Goal: Task Accomplishment & Management: Complete application form

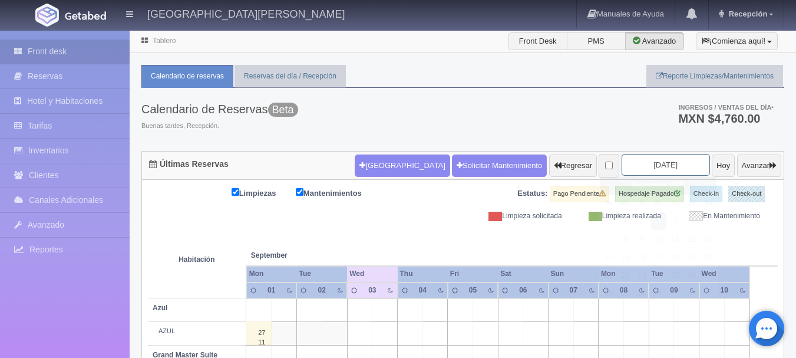
click at [663, 167] on input "[DATE]" at bounding box center [666, 165] width 88 height 22
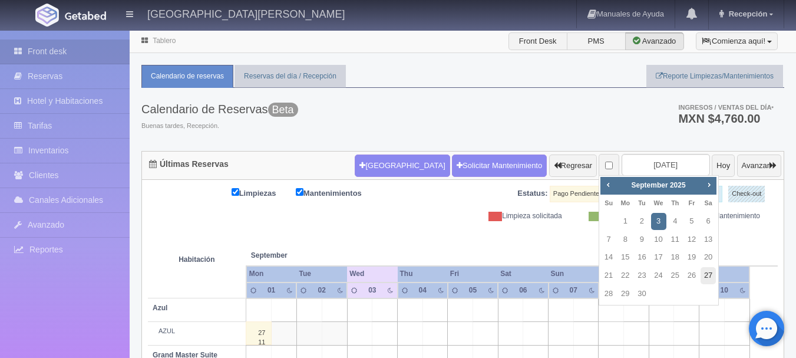
click at [705, 278] on link "27" at bounding box center [708, 275] width 15 height 17
type input "2025-09-27"
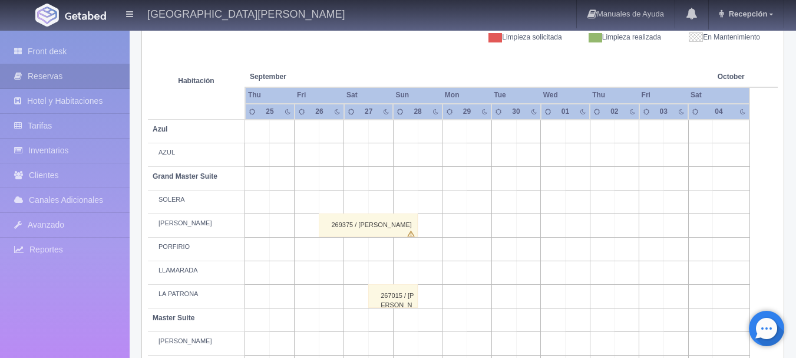
scroll to position [180, 0]
click at [335, 226] on div "269375 / ELENA ALDANA" at bounding box center [368, 224] width 99 height 24
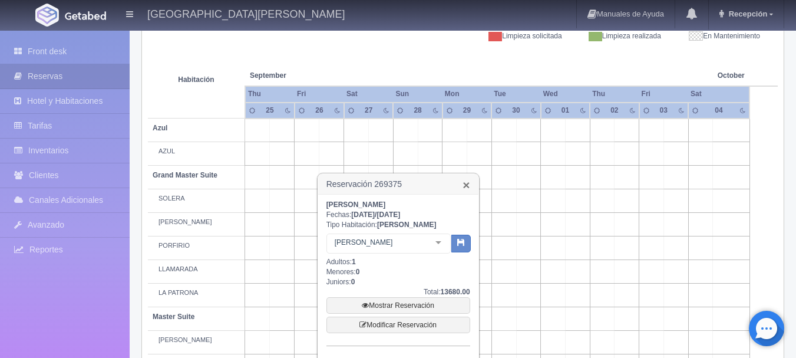
click at [465, 186] on link "×" at bounding box center [466, 185] width 7 height 12
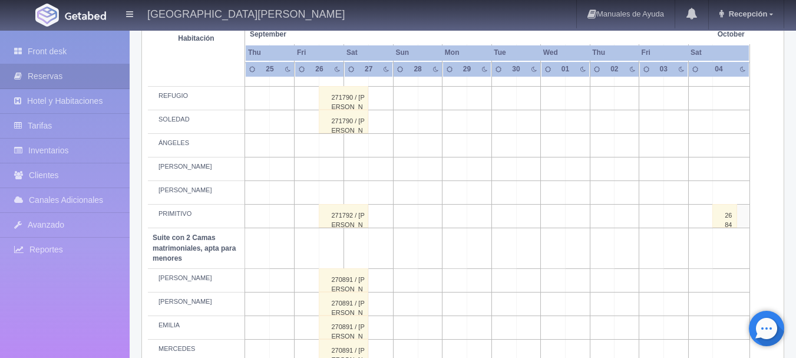
scroll to position [669, 0]
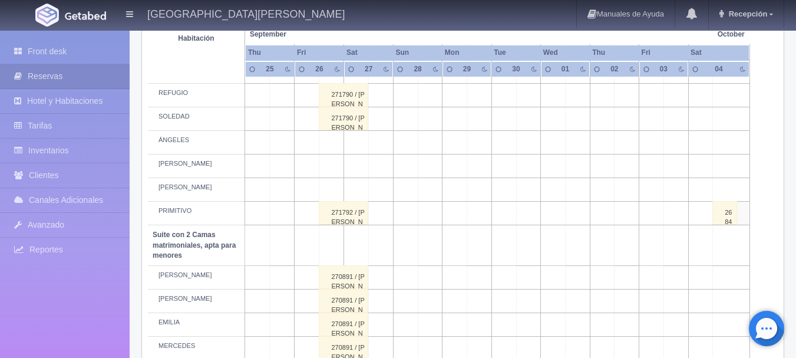
click at [340, 218] on div "271792 / SERGIO MENDOZA" at bounding box center [344, 213] width 50 height 24
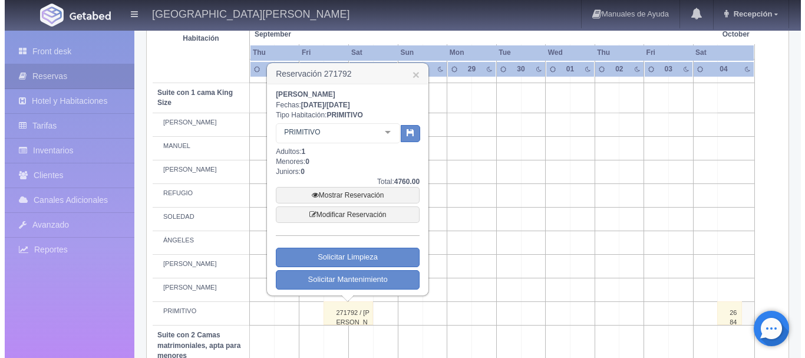
scroll to position [565, 0]
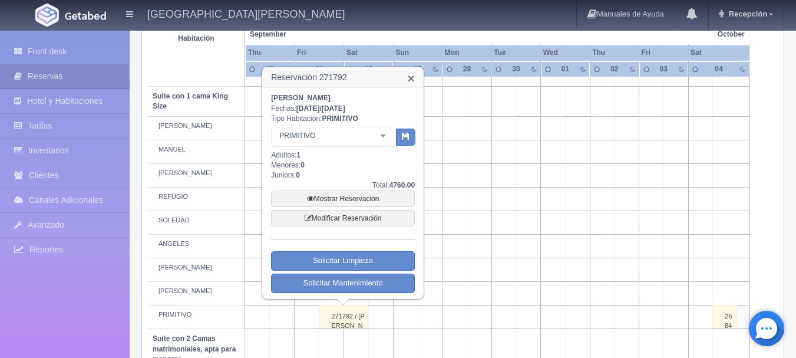
click at [410, 80] on link "×" at bounding box center [411, 78] width 7 height 12
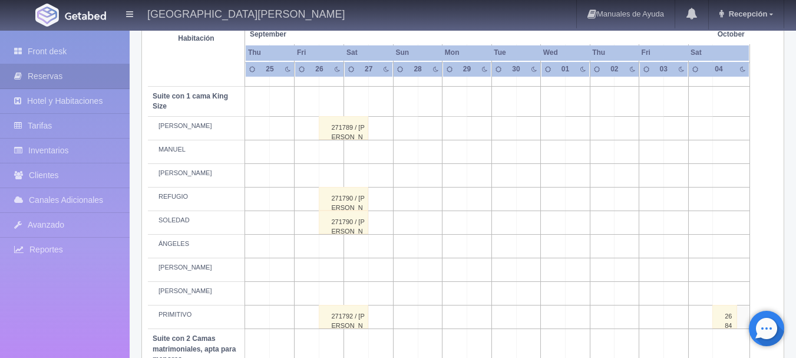
click at [331, 295] on td at bounding box center [332, 294] width 25 height 24
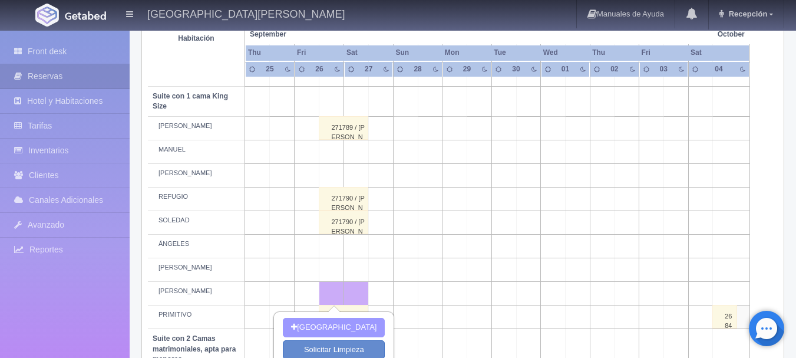
click at [337, 326] on button "[GEOGRAPHIC_DATA]" at bounding box center [334, 327] width 102 height 19
type input "26-09-2025"
type input "27-09-2025"
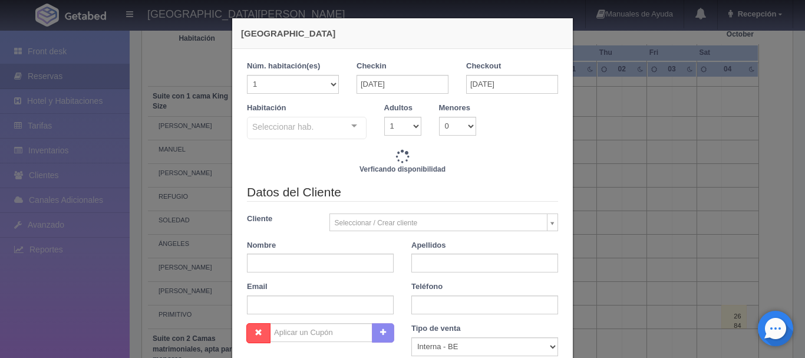
checkbox input "false"
type input "4760.00"
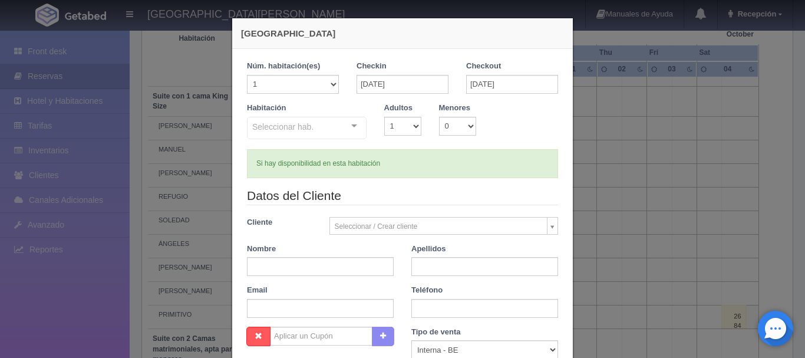
checkbox input "false"
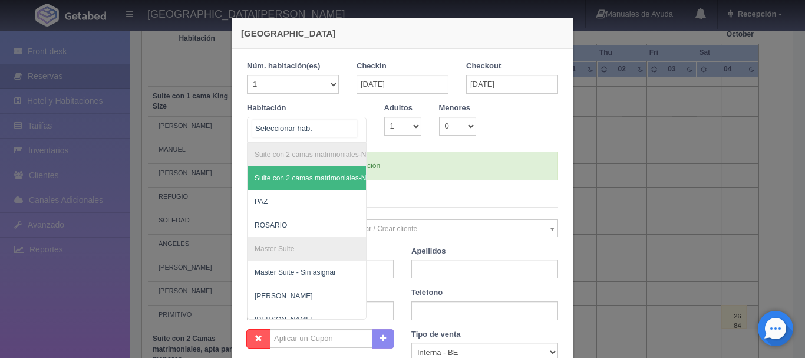
click at [348, 126] on div "Suite con 2 camas matrimoniales-No apta para menores Suite con 2 camas matrimon…" at bounding box center [307, 130] width 120 height 26
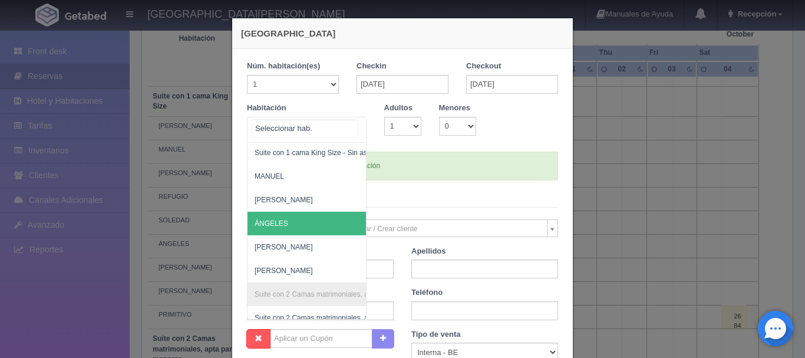
scroll to position [611, 0]
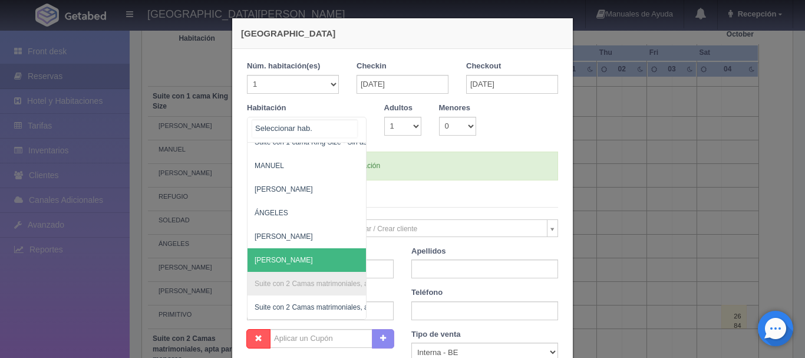
click at [300, 252] on span "[PERSON_NAME]" at bounding box center [364, 260] width 233 height 24
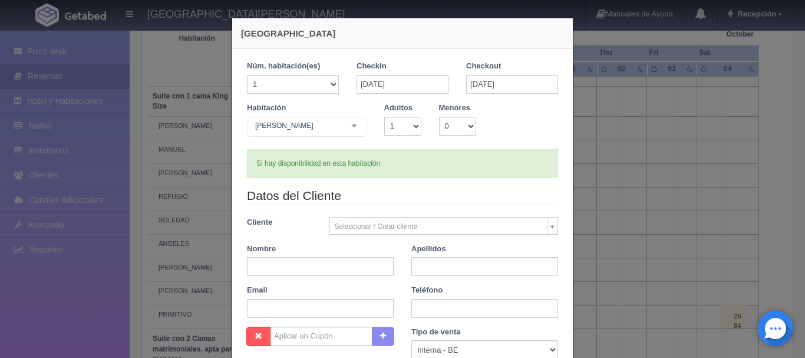
checkbox input "false"
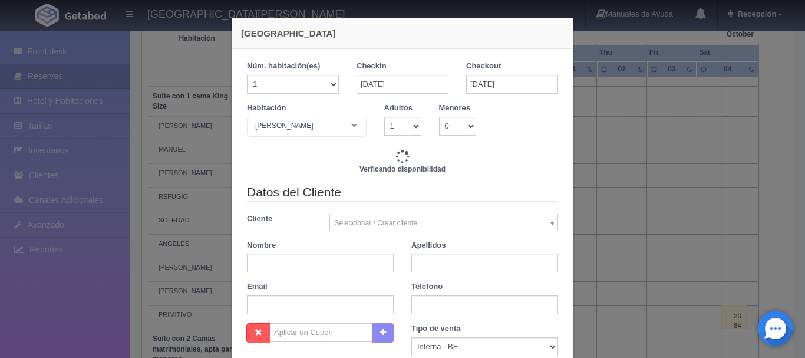
type input "4760.00"
checkbox input "false"
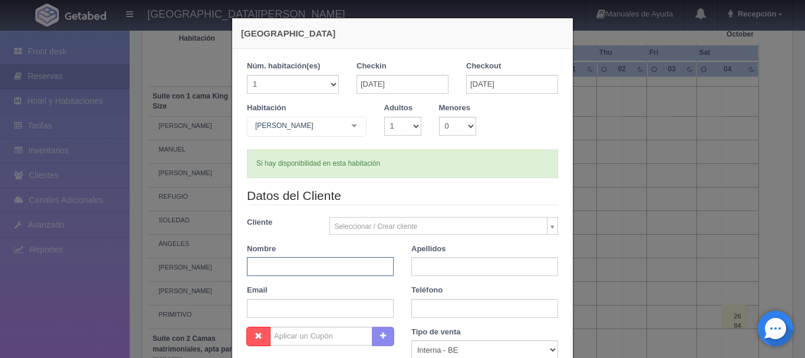
click at [317, 265] on input "text" at bounding box center [320, 266] width 147 height 19
type input "SERGIO"
type input "MENDOZA"
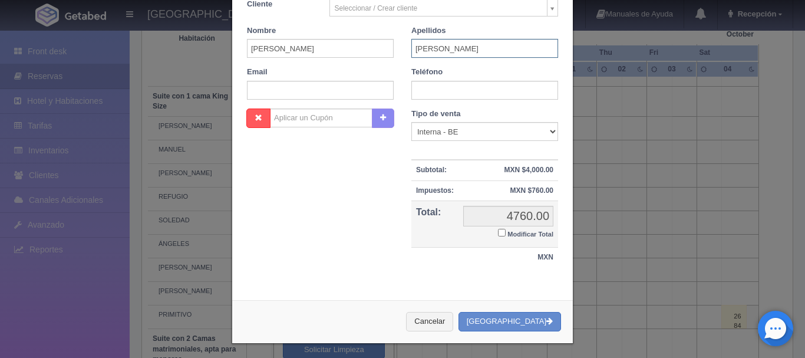
scroll to position [220, 0]
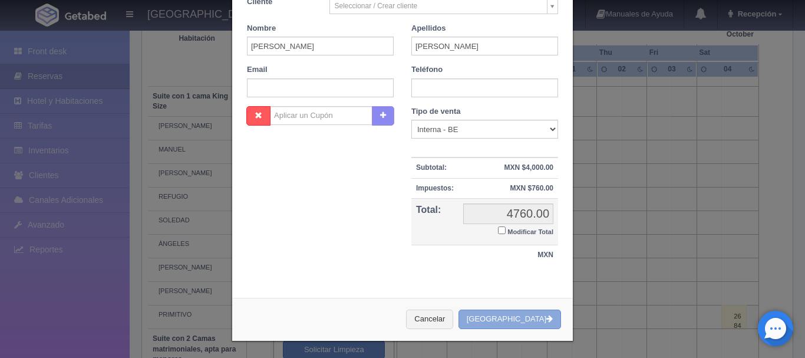
click at [529, 322] on button "[GEOGRAPHIC_DATA]" at bounding box center [510, 319] width 103 height 19
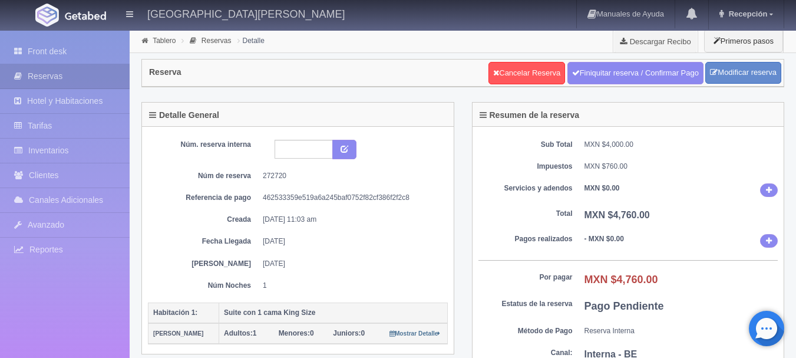
click at [87, 7] on picture at bounding box center [85, 15] width 47 height 28
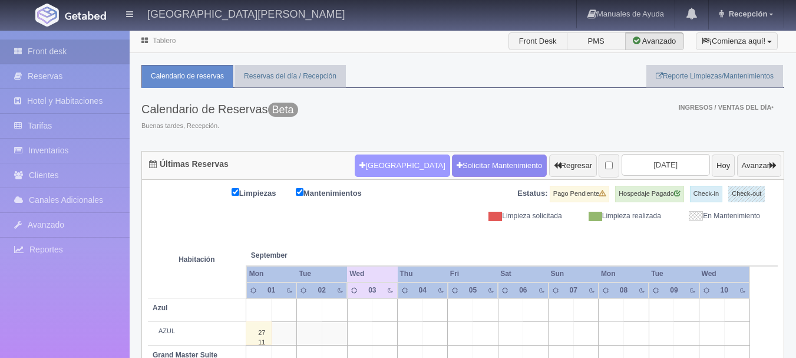
click at [371, 164] on button "[GEOGRAPHIC_DATA]" at bounding box center [402, 165] width 95 height 22
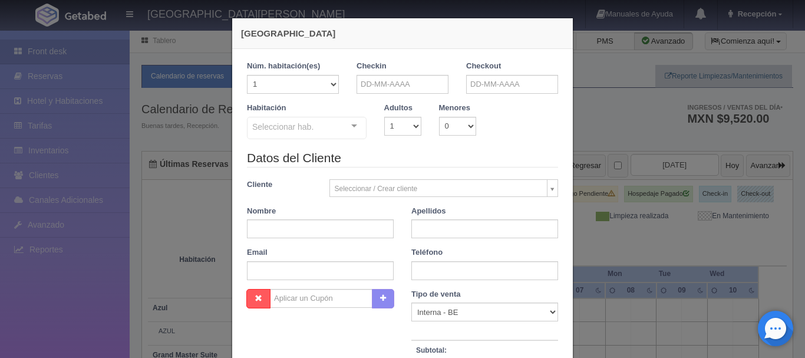
checkbox input "false"
click at [407, 87] on input "text" at bounding box center [403, 84] width 92 height 19
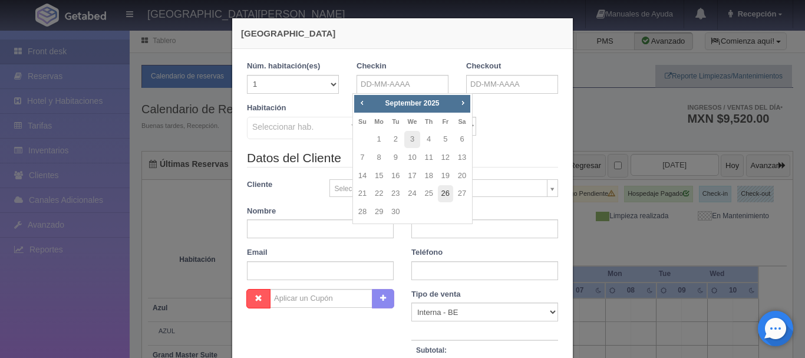
click at [449, 192] on link "26" at bounding box center [445, 193] width 15 height 17
type input "26-09-2025"
checkbox input "false"
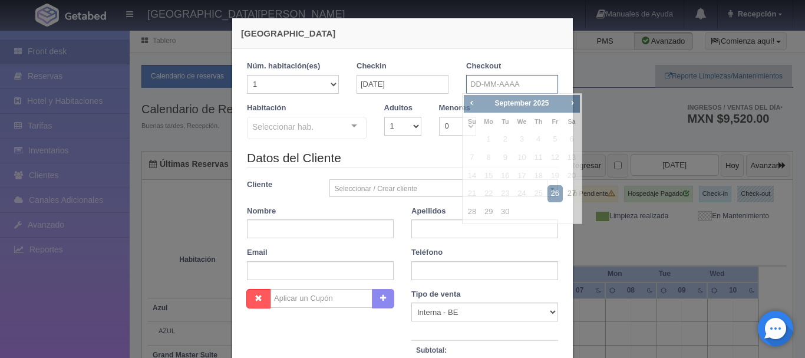
click at [501, 87] on input "text" at bounding box center [512, 84] width 92 height 19
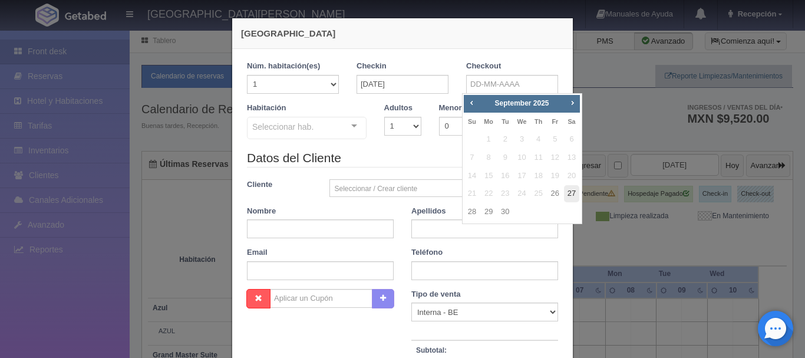
click at [571, 193] on link "27" at bounding box center [571, 193] width 15 height 17
type input "27-09-2025"
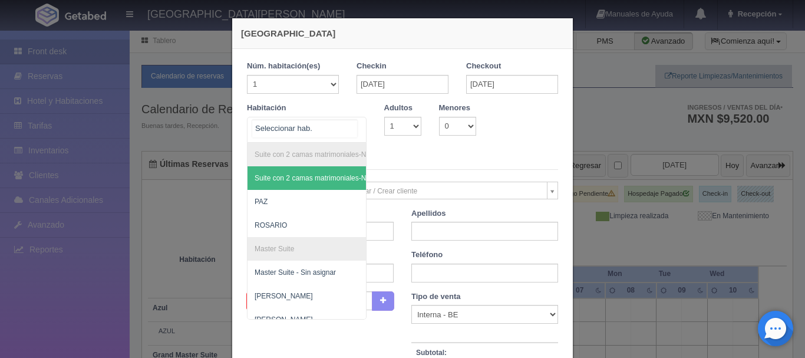
click at [345, 127] on div "Suite con 2 camas matrimoniales-No apta para menores Suite con 2 camas matrimon…" at bounding box center [307, 130] width 120 height 26
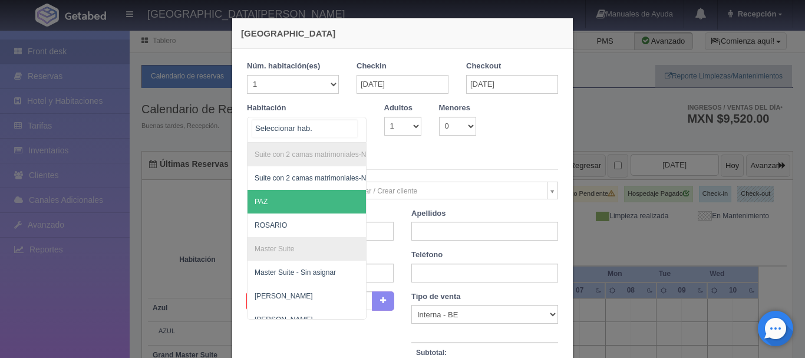
click at [301, 197] on span "PAZ" at bounding box center [364, 202] width 233 height 24
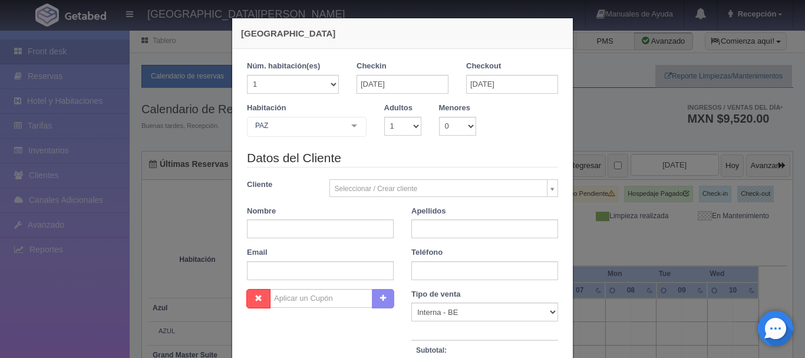
checkbox input "false"
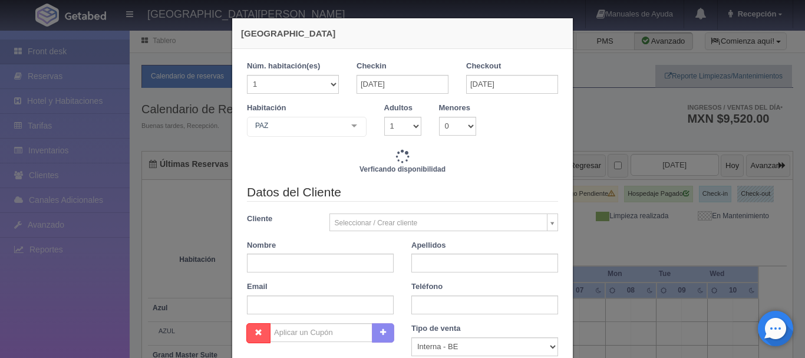
type input "4760.00"
checkbox input "false"
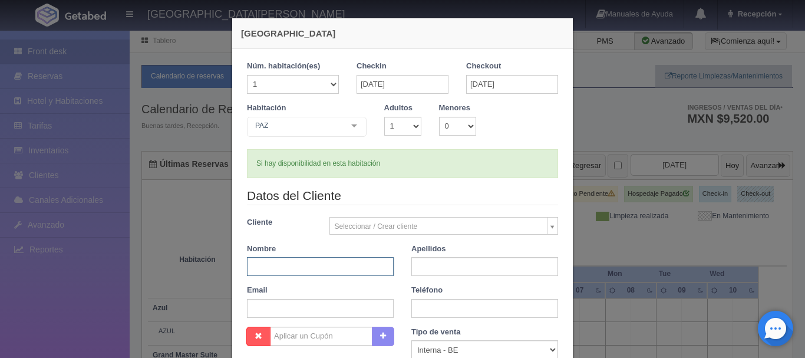
click at [324, 262] on input "text" at bounding box center [320, 266] width 147 height 19
type input "SERGIO"
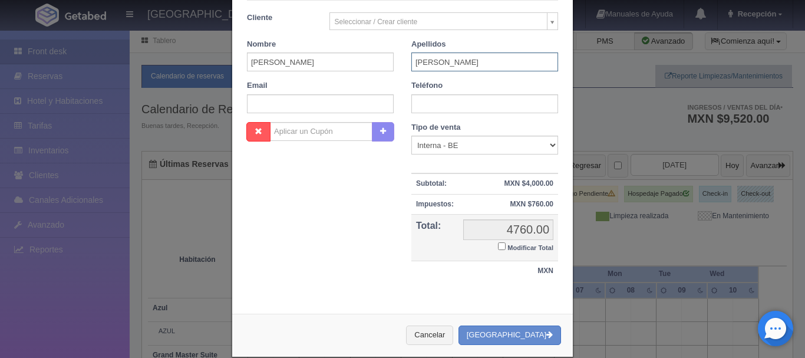
scroll to position [222, 0]
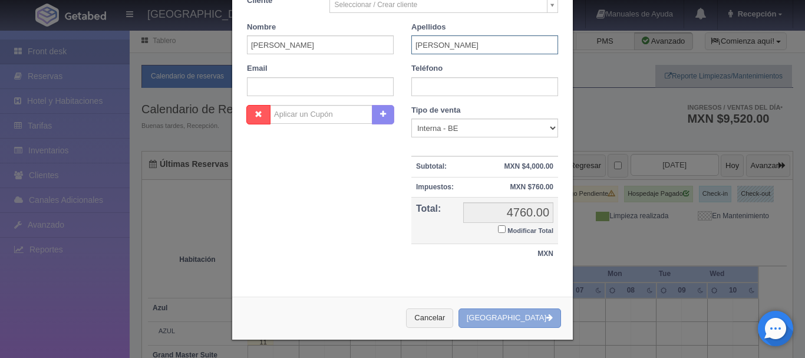
type input "MENDOZA"
click at [511, 321] on button "[GEOGRAPHIC_DATA]" at bounding box center [510, 317] width 103 height 19
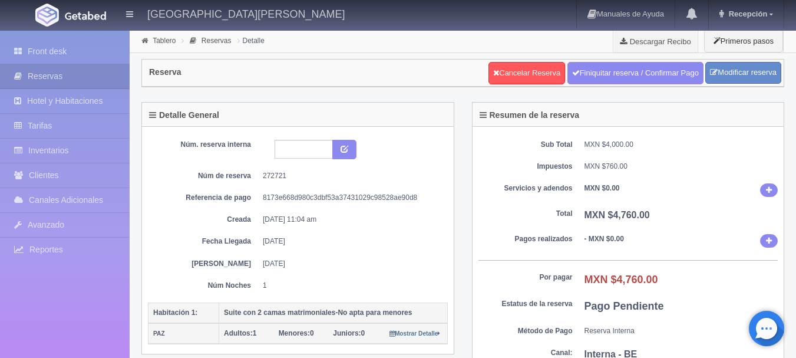
click at [77, 16] on img at bounding box center [85, 15] width 41 height 9
